Goal: Task Accomplishment & Management: Use online tool/utility

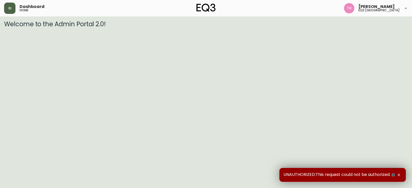
click at [7, 7] on button "button" at bounding box center [9, 8] width 11 height 11
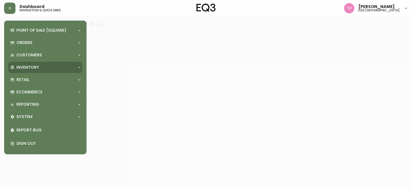
click at [26, 66] on p "Inventory" at bounding box center [27, 68] width 23 height 6
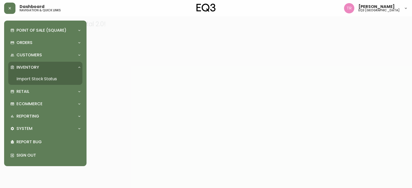
click at [25, 78] on link "Import Stock Status" at bounding box center [45, 79] width 74 height 12
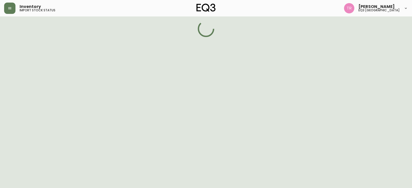
click at [25, 78] on div "Point of Sale (Square) Payments Virtual Terminal Transactions Search Terminals …" at bounding box center [41, 94] width 82 height 188
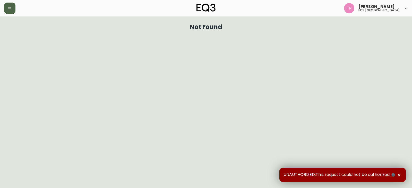
click at [12, 11] on button "button" at bounding box center [9, 8] width 11 height 11
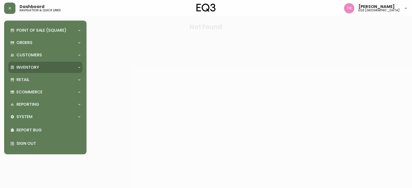
click at [32, 70] on p "Inventory" at bounding box center [27, 68] width 23 height 6
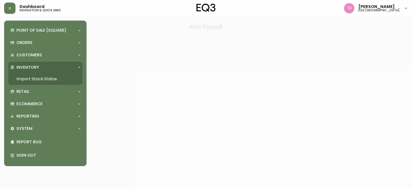
click at [37, 77] on link "Import Stock Status" at bounding box center [45, 79] width 74 height 12
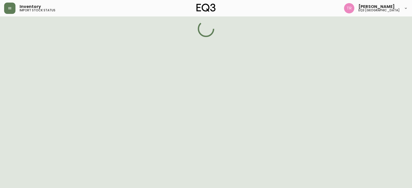
click at [37, 77] on div "Point of Sale (Square) Payments Virtual Terminal Transactions Search Terminals …" at bounding box center [41, 94] width 82 height 188
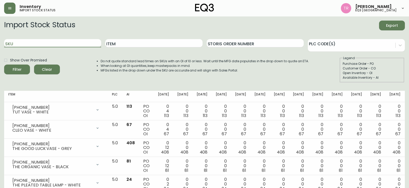
click at [81, 44] on input "SKU" at bounding box center [52, 43] width 97 height 8
paste input "3060-224-13"
type input "3060-224-13"
click at [4, 65] on button "Filter" at bounding box center [17, 70] width 26 height 10
